Goal: Task Accomplishment & Management: Manage account settings

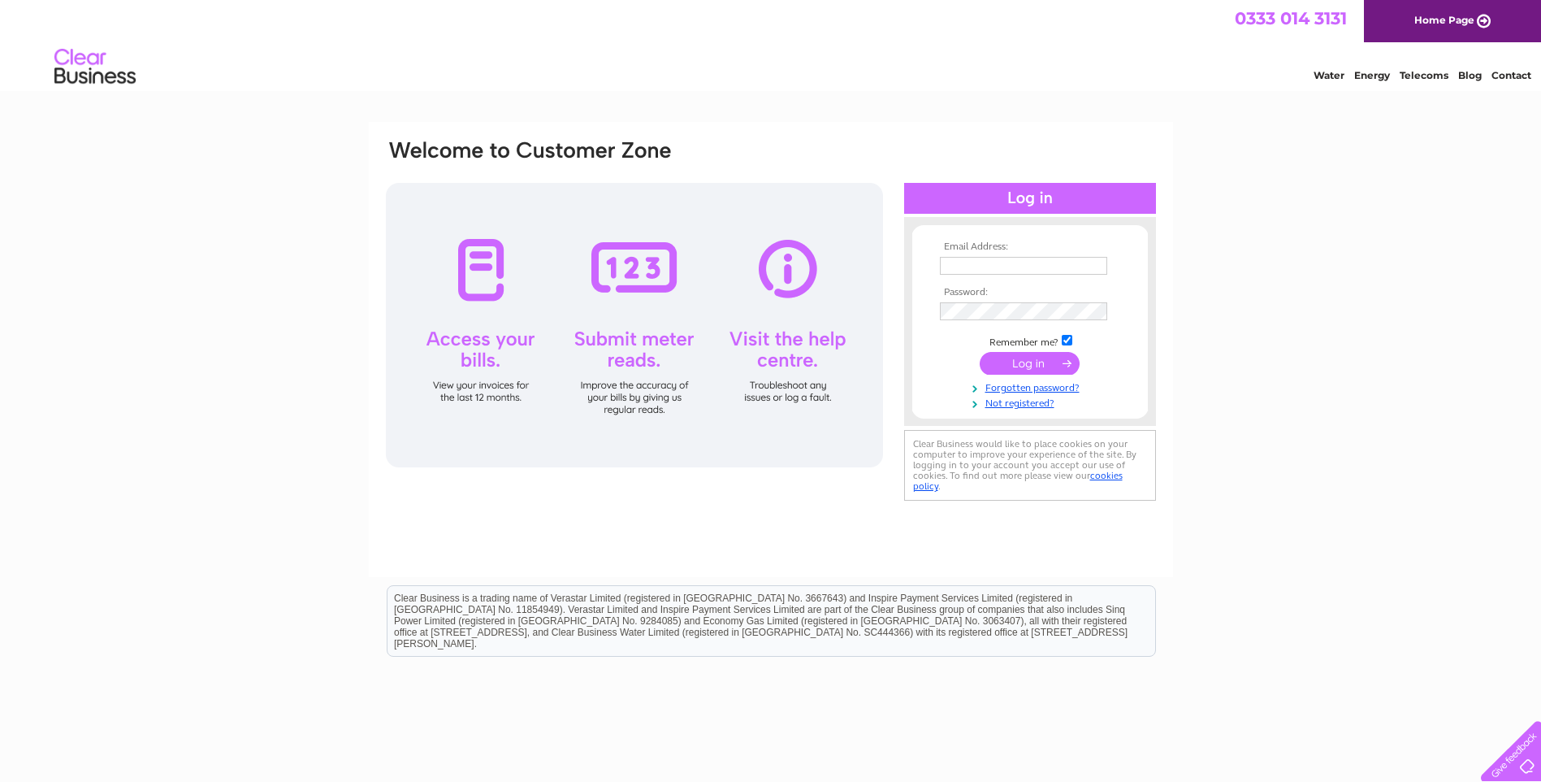
type input "[PERSON_NAME][EMAIL_ADDRESS][PERSON_NAME][DOMAIN_NAME]"
click at [1019, 370] on input "submit" at bounding box center [1030, 363] width 100 height 23
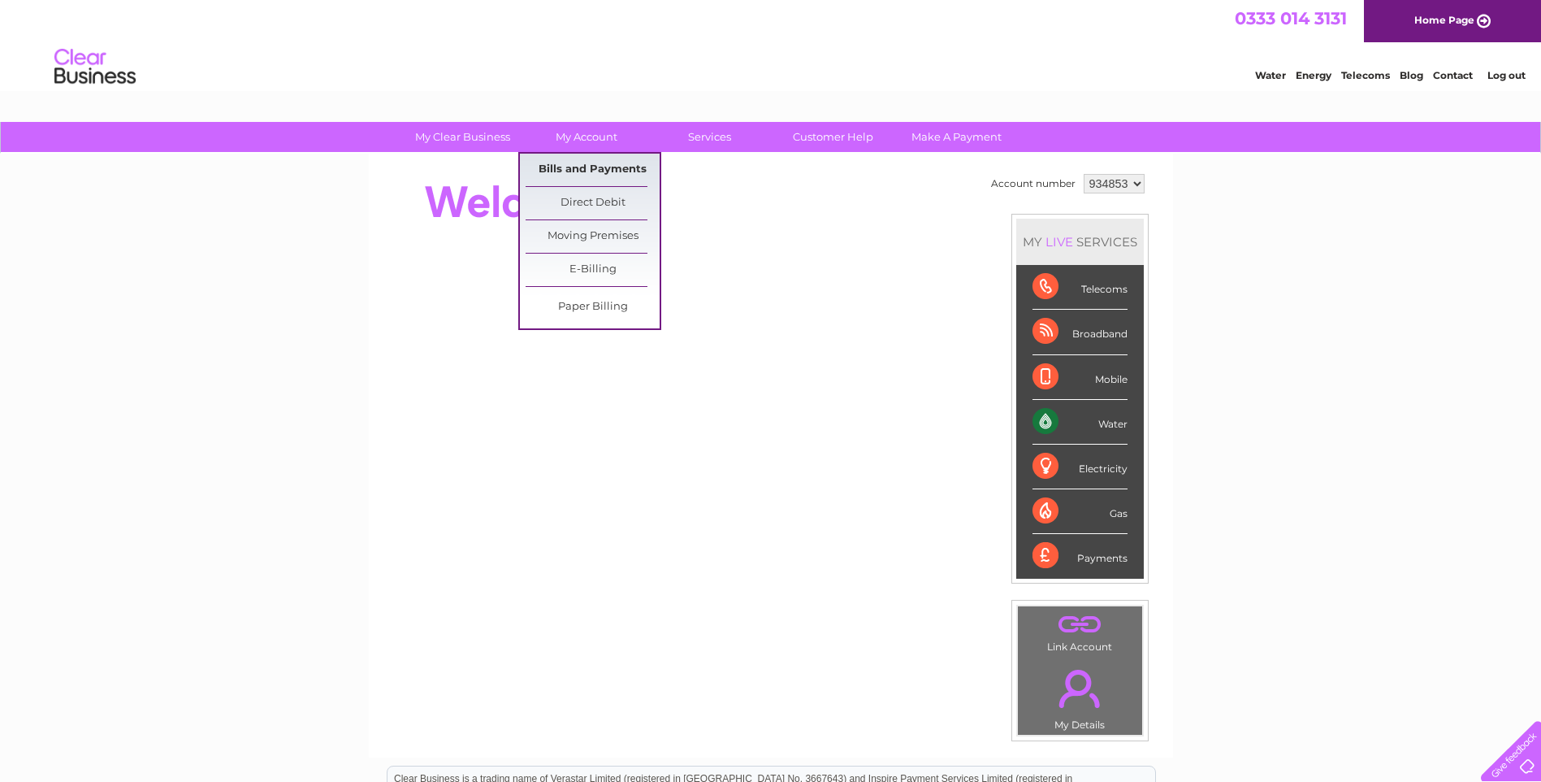
click at [609, 171] on link "Bills and Payments" at bounding box center [593, 170] width 134 height 32
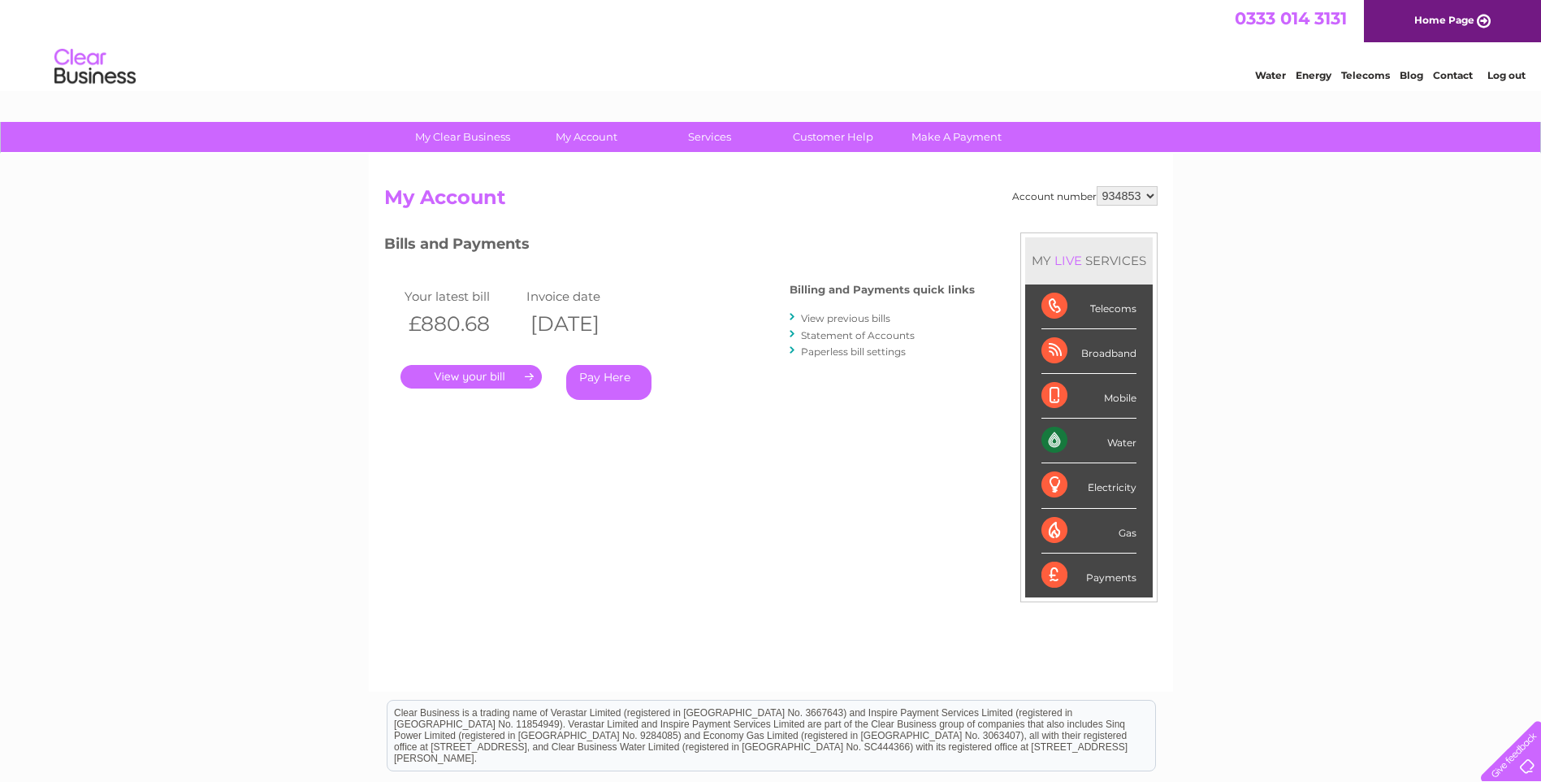
click at [416, 366] on link "." at bounding box center [471, 377] width 141 height 24
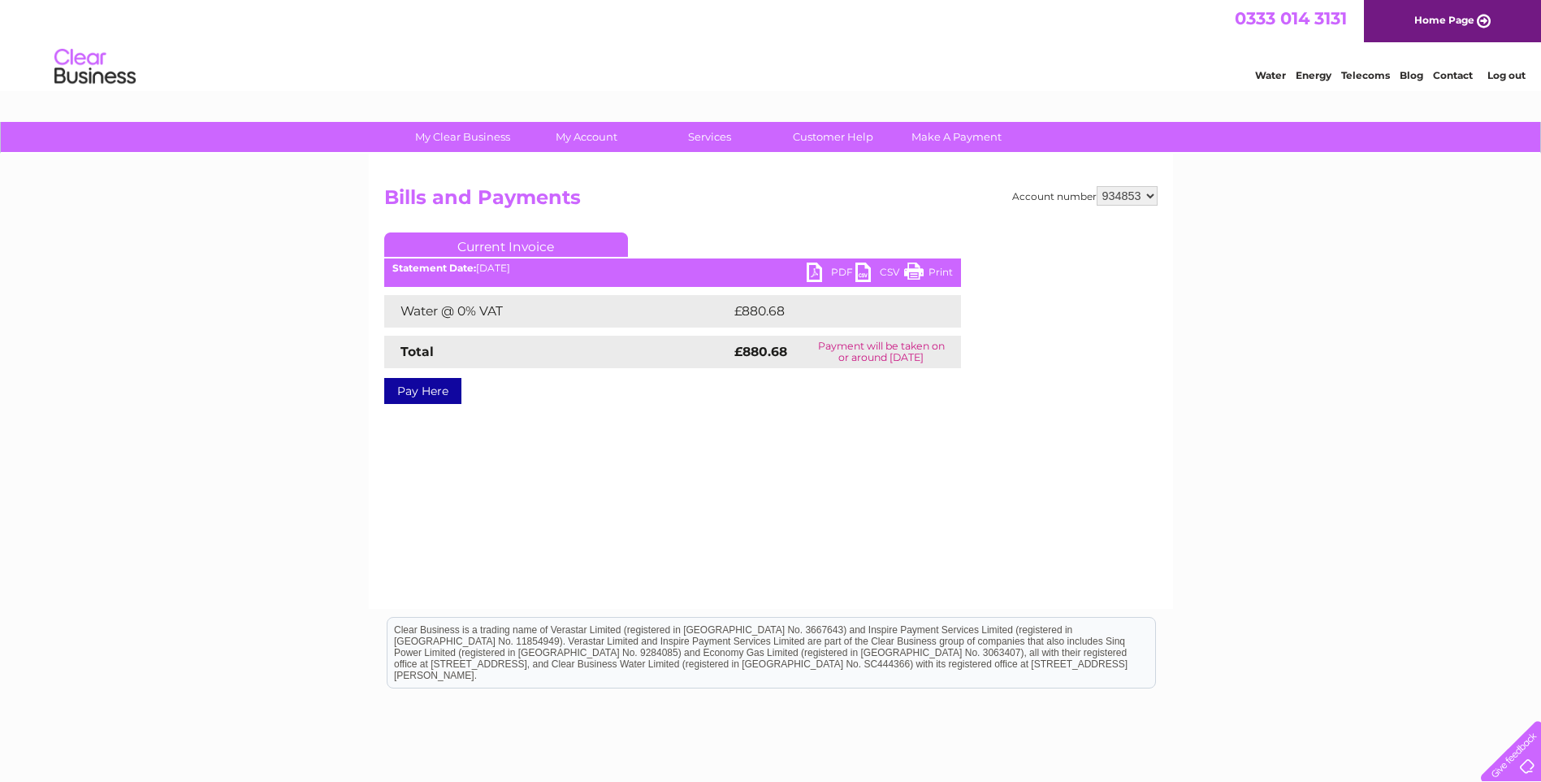
click at [807, 269] on link "PDF" at bounding box center [831, 274] width 49 height 24
